Goal: Transaction & Acquisition: Register for event/course

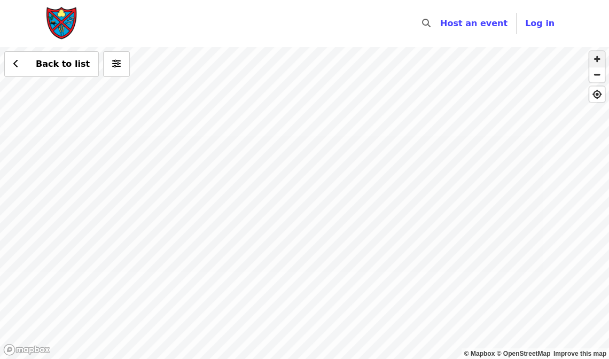
click at [598, 59] on span "button" at bounding box center [598, 59] width 16 height 16
click at [373, 109] on div "Back to list" at bounding box center [304, 203] width 609 height 312
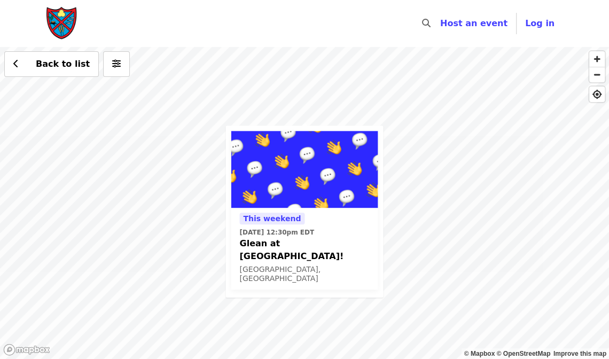
click at [468, 127] on div "This weekend [DATE] 12:30pm EDT Glean at [GEOGRAPHIC_DATA]! [GEOGRAPHIC_DATA], …" at bounding box center [304, 203] width 609 height 312
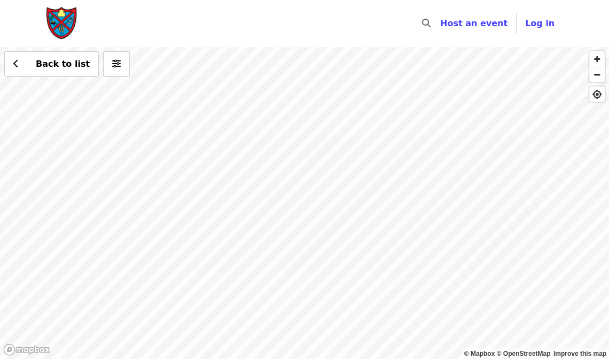
click at [407, 67] on div "Back to list" at bounding box center [304, 203] width 609 height 312
click at [289, 84] on div "Back to list" at bounding box center [304, 203] width 609 height 312
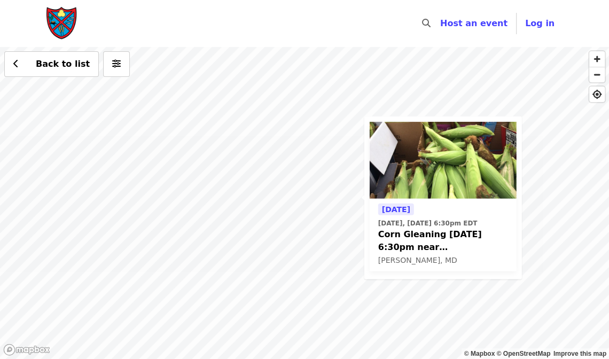
click at [376, 314] on div "[DATE] [DATE], [DATE] 6:30pm [GEOGRAPHIC_DATA] [DATE] 6:30pm near [GEOGRAPHIC_D…" at bounding box center [304, 203] width 609 height 312
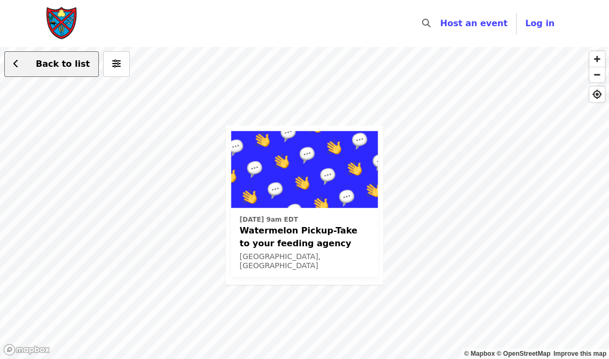
click at [50, 72] on button "Back to list" at bounding box center [51, 64] width 95 height 26
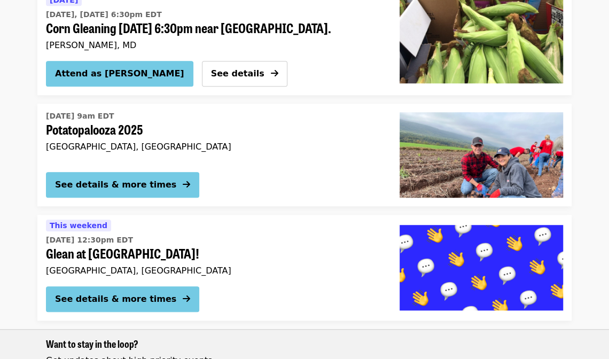
scroll to position [320, 0]
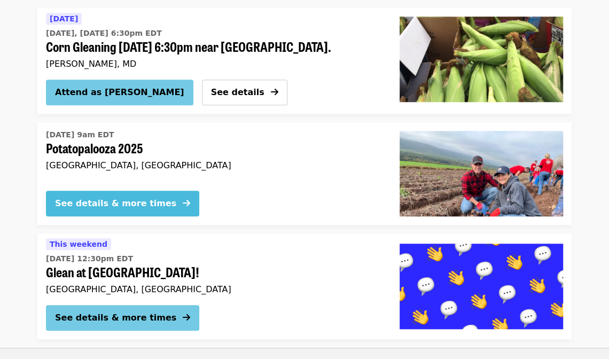
click at [98, 200] on div "See details & more times" at bounding box center [115, 203] width 121 height 13
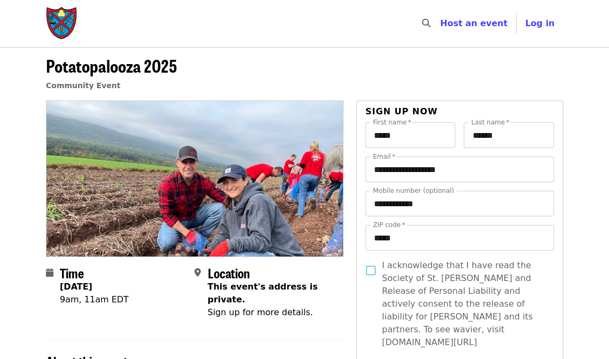
scroll to position [320, 0]
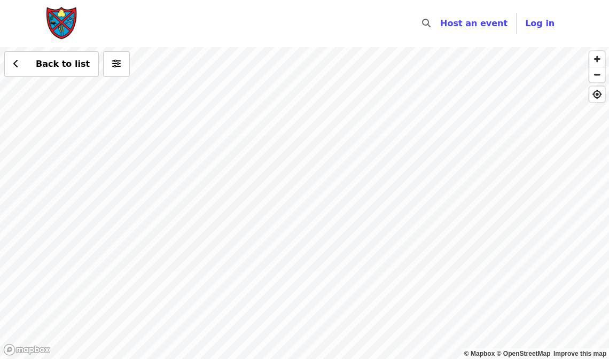
click at [388, 84] on div "Back to list" at bounding box center [304, 203] width 609 height 312
